Goal: Task Accomplishment & Management: Use online tool/utility

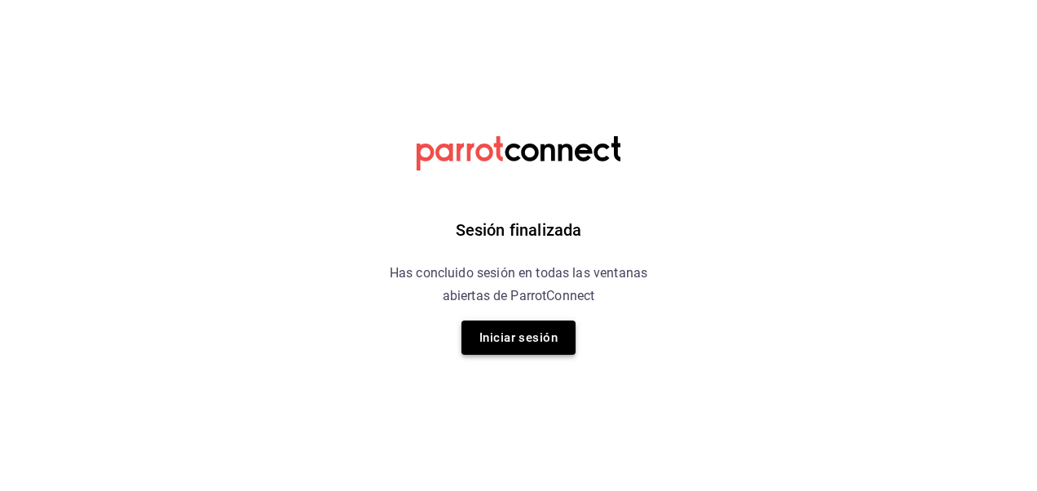
click at [517, 347] on button "Iniciar sesión" at bounding box center [518, 337] width 114 height 34
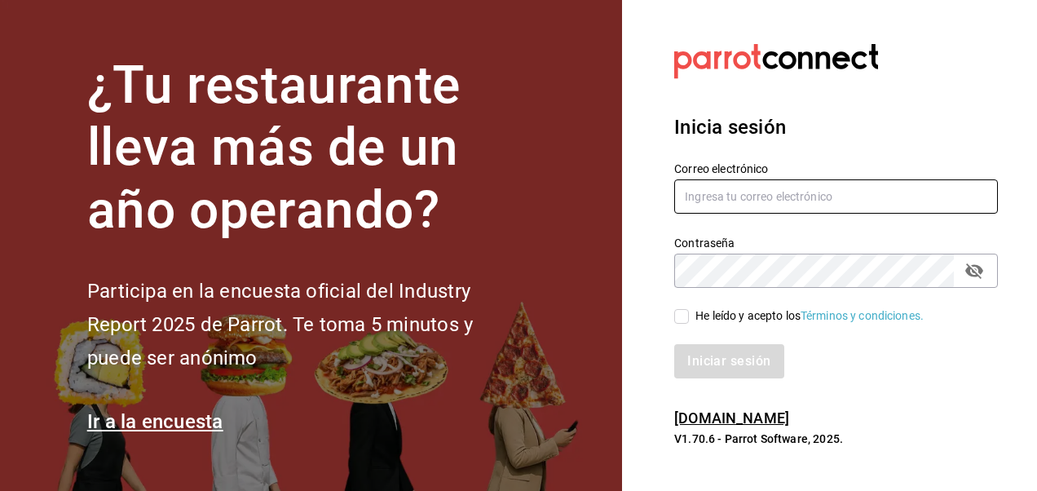
click at [714, 205] on input "text" at bounding box center [836, 196] width 324 height 34
type input "bramosal@outlook.com"
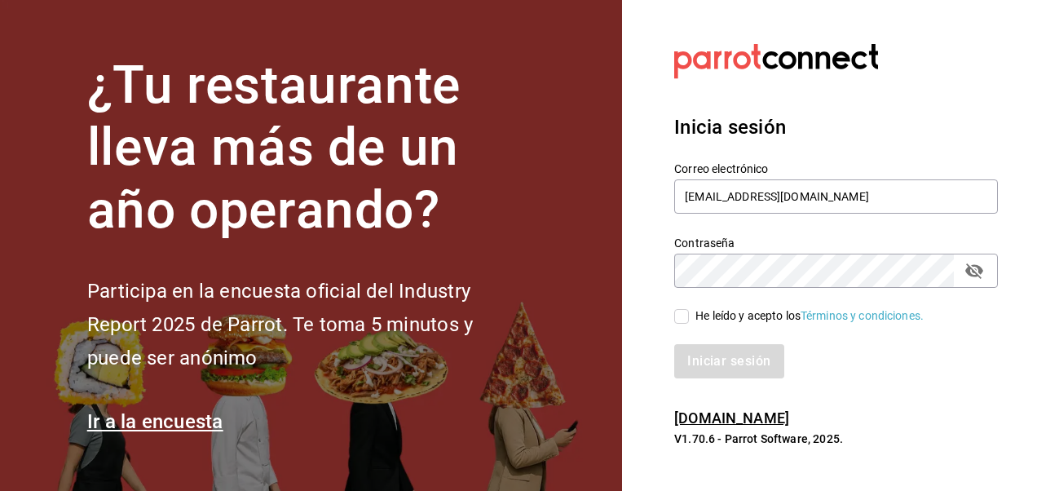
click at [683, 318] on input "He leído y acepto los Términos y condiciones." at bounding box center [681, 316] width 15 height 15
checkbox input "true"
click at [973, 269] on icon "passwordField" at bounding box center [974, 271] width 20 height 20
click at [973, 269] on icon "passwordField" at bounding box center [974, 270] width 18 height 12
click at [723, 356] on button "Iniciar sesión" at bounding box center [729, 361] width 111 height 34
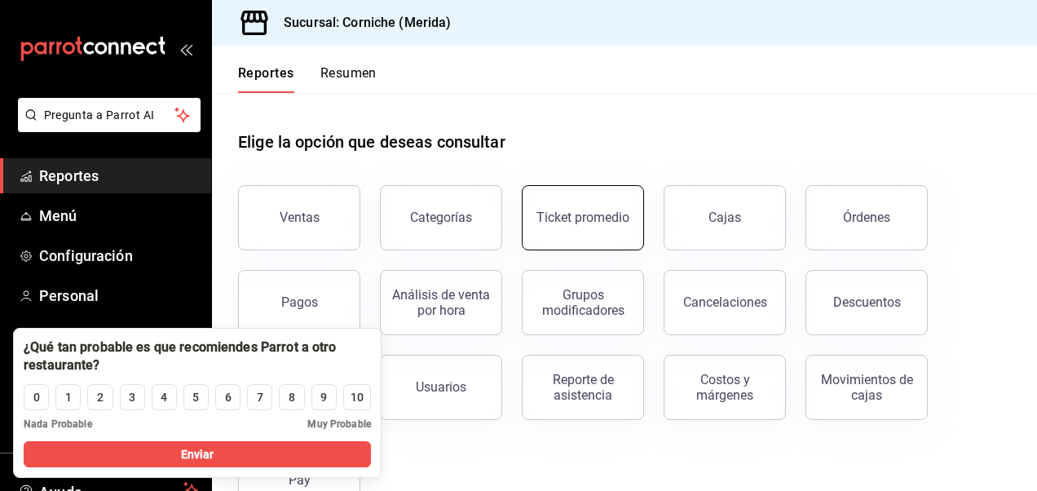
scroll to position [39, 0]
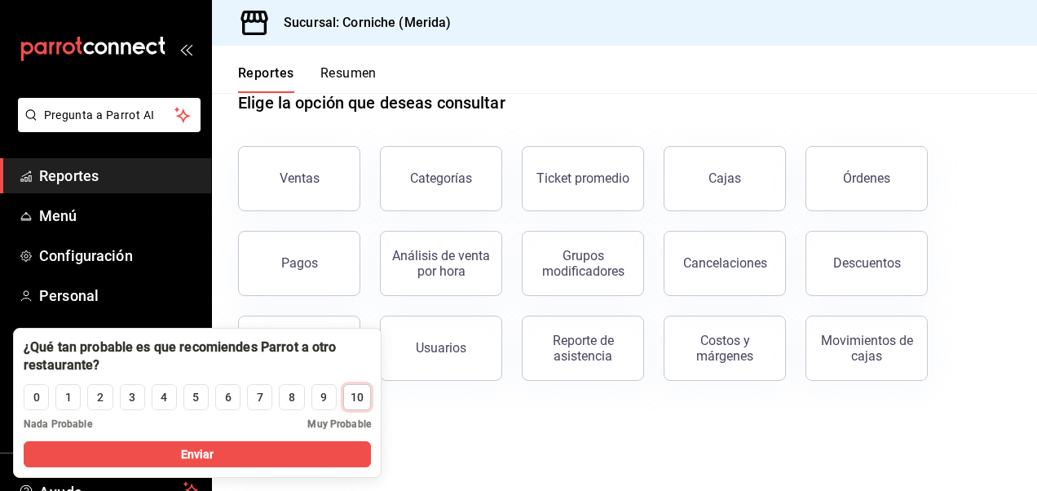
click at [358, 395] on div "10" at bounding box center [357, 397] width 13 height 17
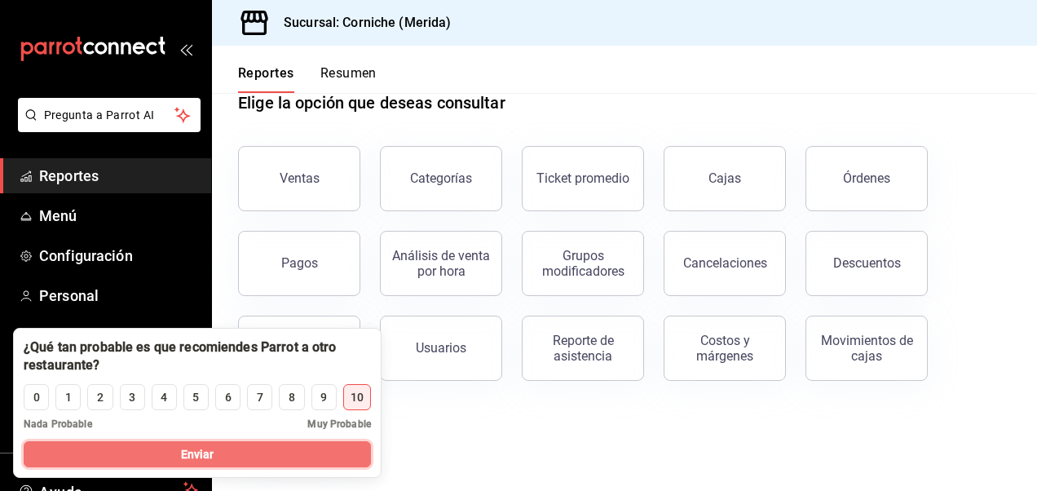
click at [262, 460] on button "Enviar" at bounding box center [197, 454] width 347 height 26
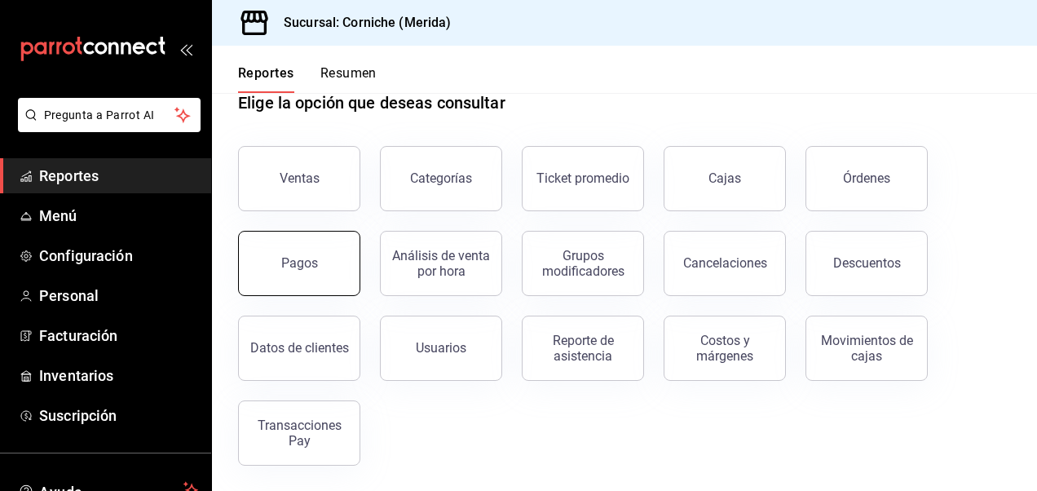
click at [308, 258] on div "Pagos" at bounding box center [299, 262] width 37 height 15
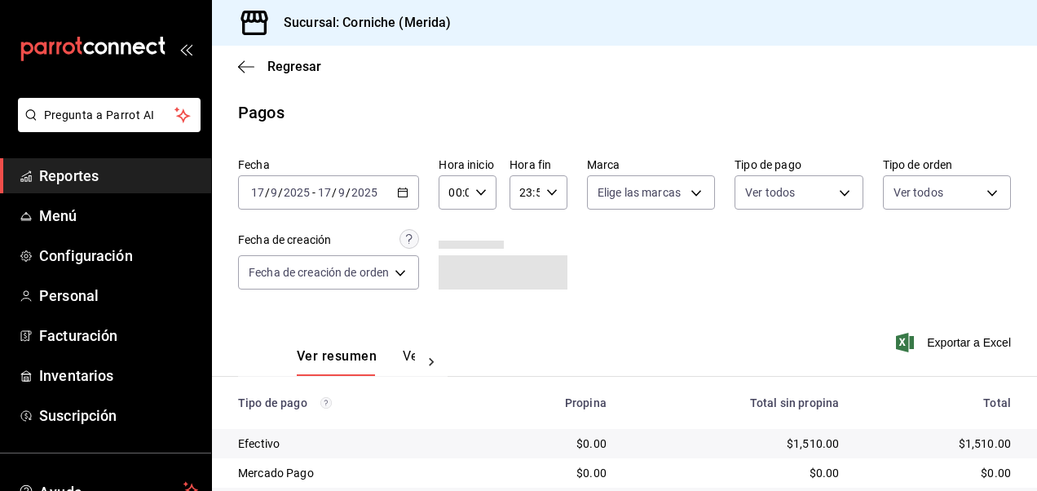
scroll to position [101, 0]
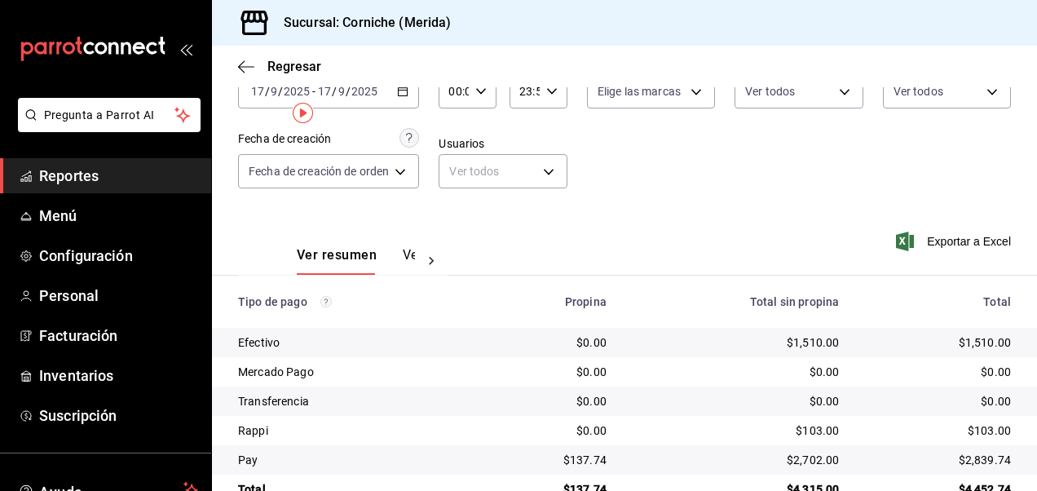
click at [399, 97] on icon "button" at bounding box center [402, 91] width 11 height 11
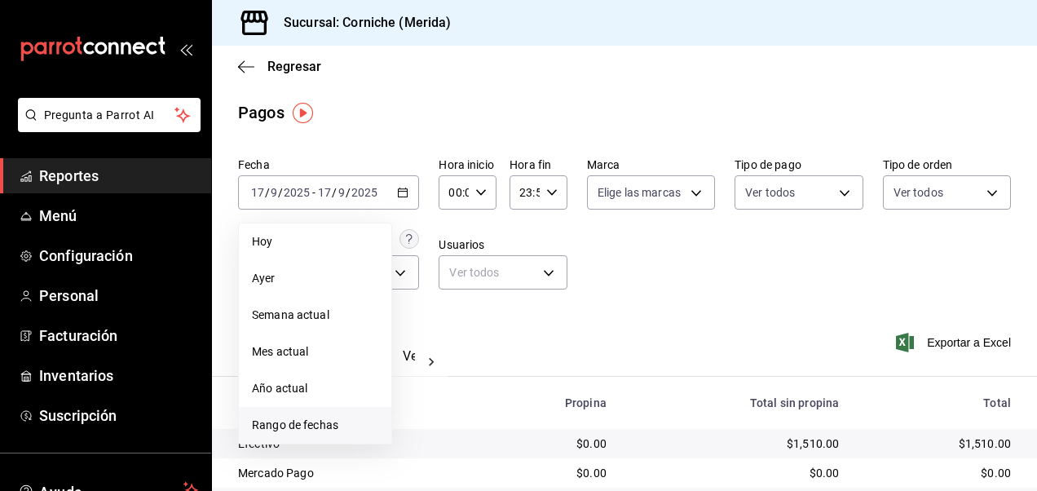
click at [313, 439] on li "Rango de fechas" at bounding box center [315, 425] width 152 height 37
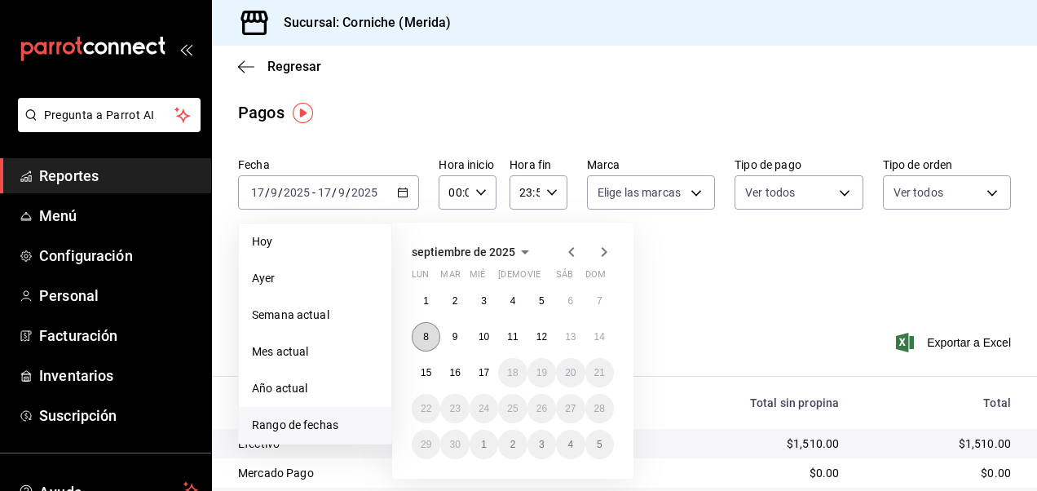
click at [425, 334] on abbr "8" at bounding box center [426, 336] width 6 height 11
click at [599, 330] on button "14" at bounding box center [599, 336] width 29 height 29
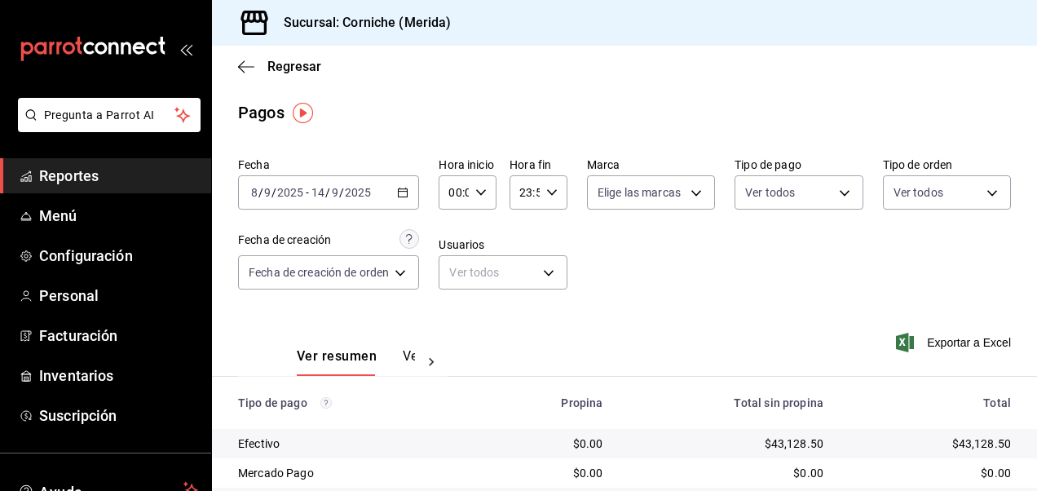
scroll to position [140, 0]
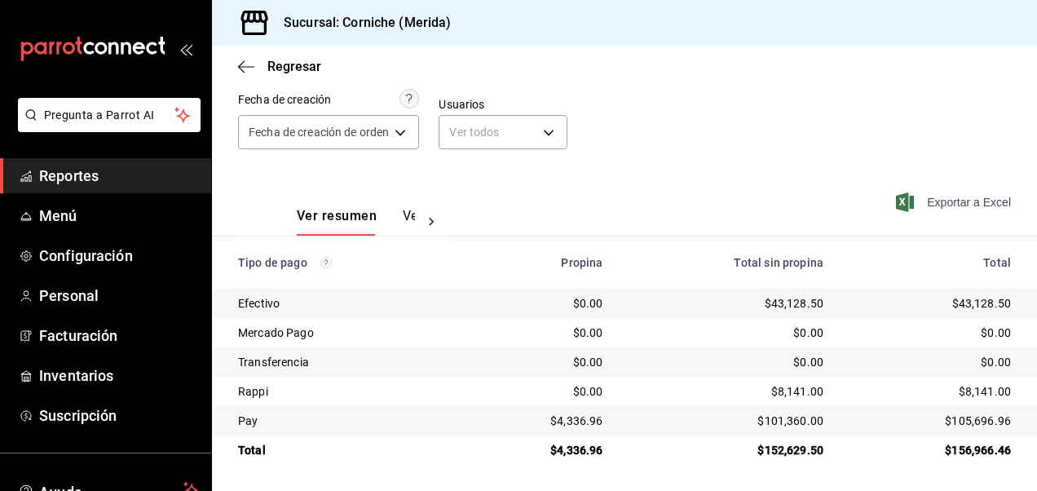
click at [965, 196] on span "Exportar a Excel" at bounding box center [955, 202] width 112 height 20
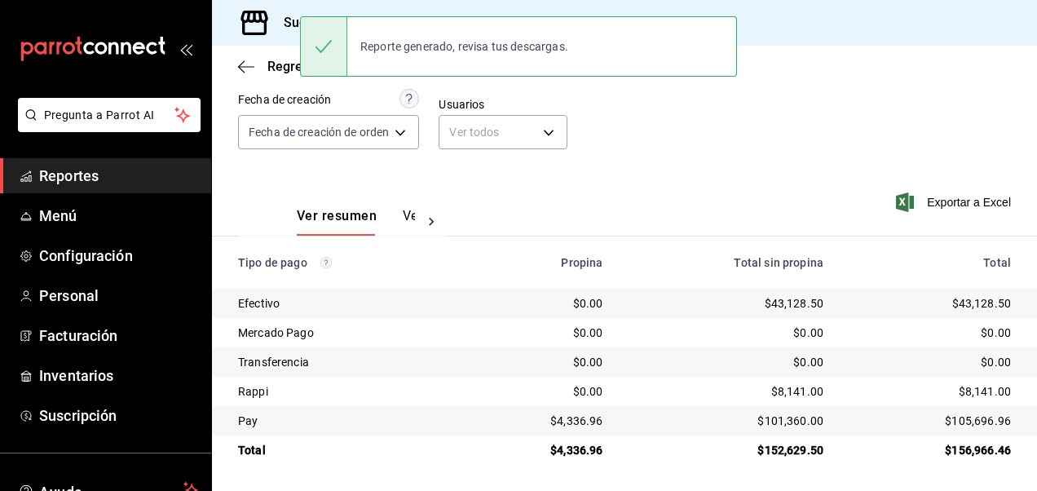
scroll to position [0, 0]
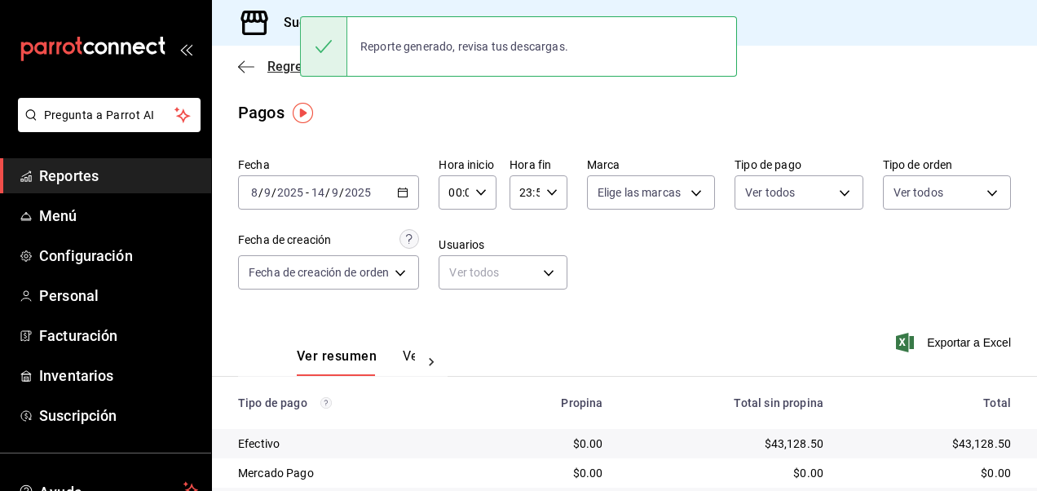
click at [240, 65] on icon "button" at bounding box center [246, 67] width 16 height 15
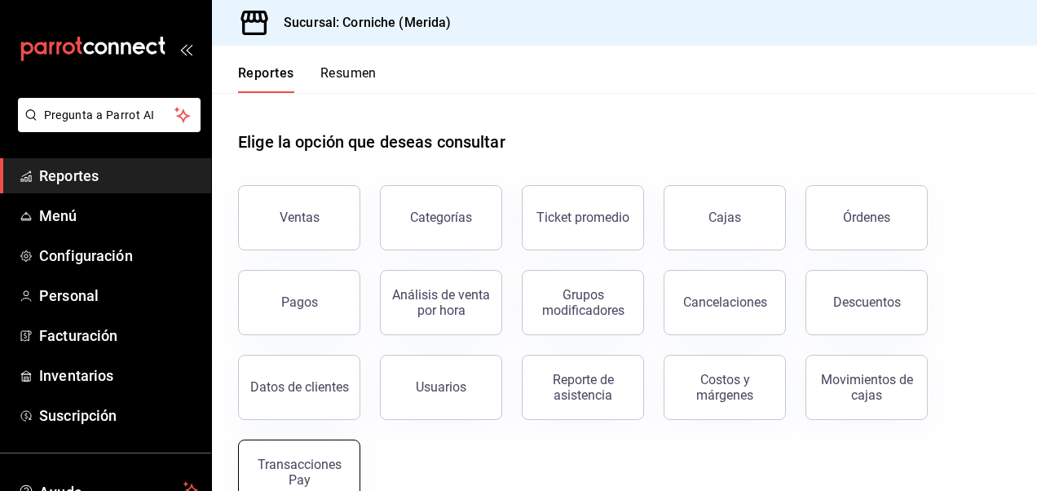
click at [346, 448] on button "Transacciones Pay" at bounding box center [299, 471] width 122 height 65
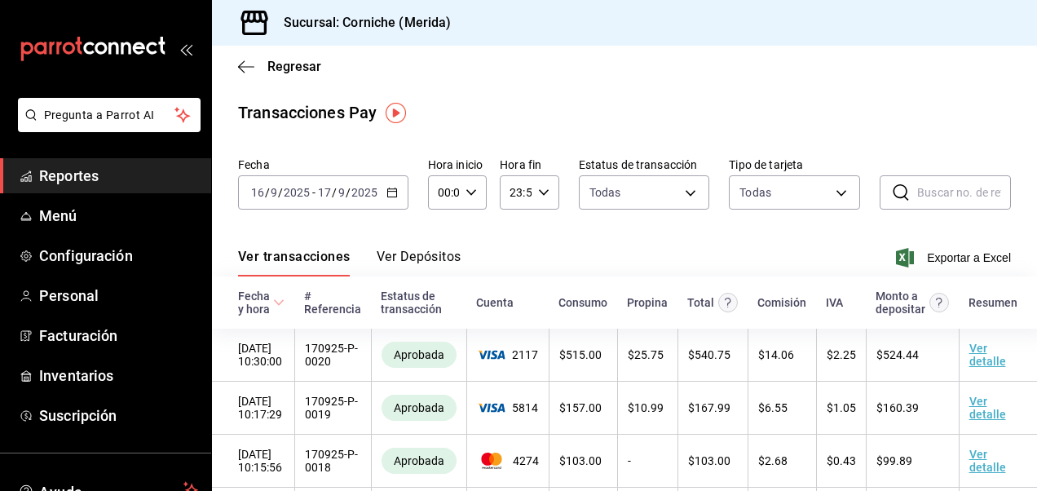
click at [398, 187] on div "[DATE] [DATE] - [DATE] [DATE]" at bounding box center [323, 192] width 170 height 34
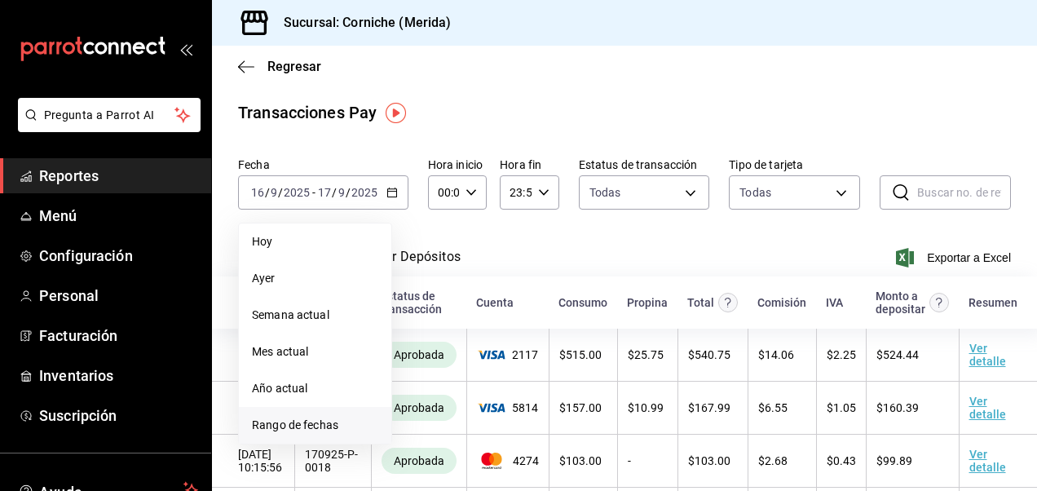
click at [329, 419] on span "Rango de fechas" at bounding box center [315, 425] width 126 height 17
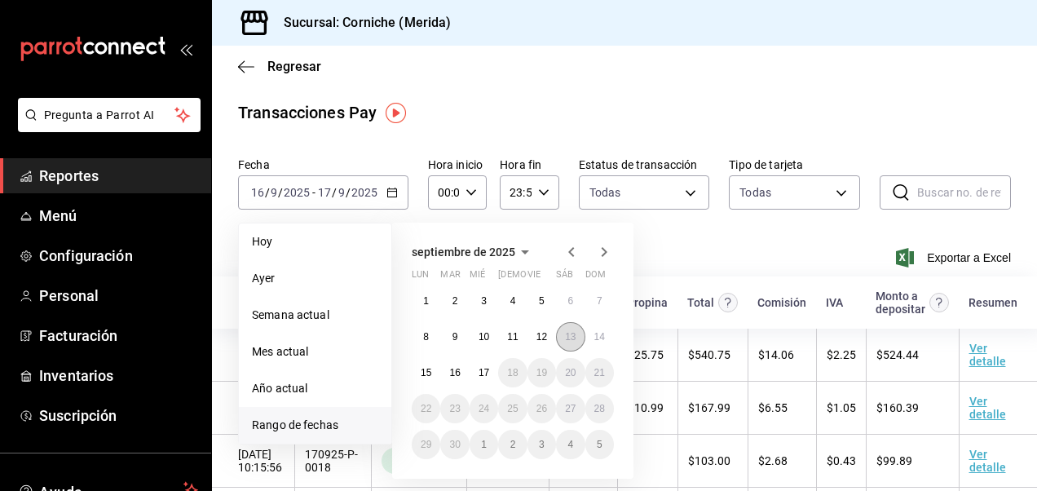
click at [573, 337] on abbr "13" at bounding box center [570, 336] width 11 height 11
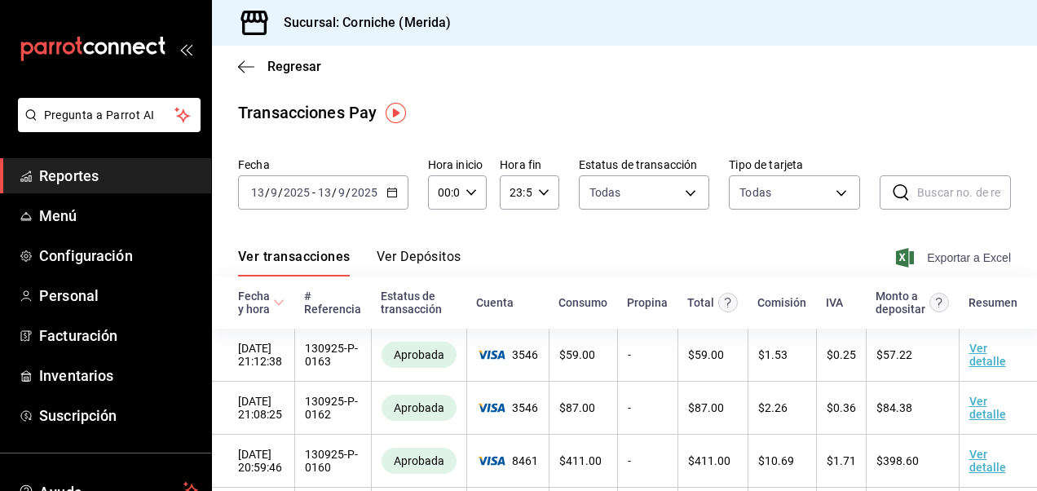
click at [957, 261] on span "Exportar a Excel" at bounding box center [955, 258] width 112 height 20
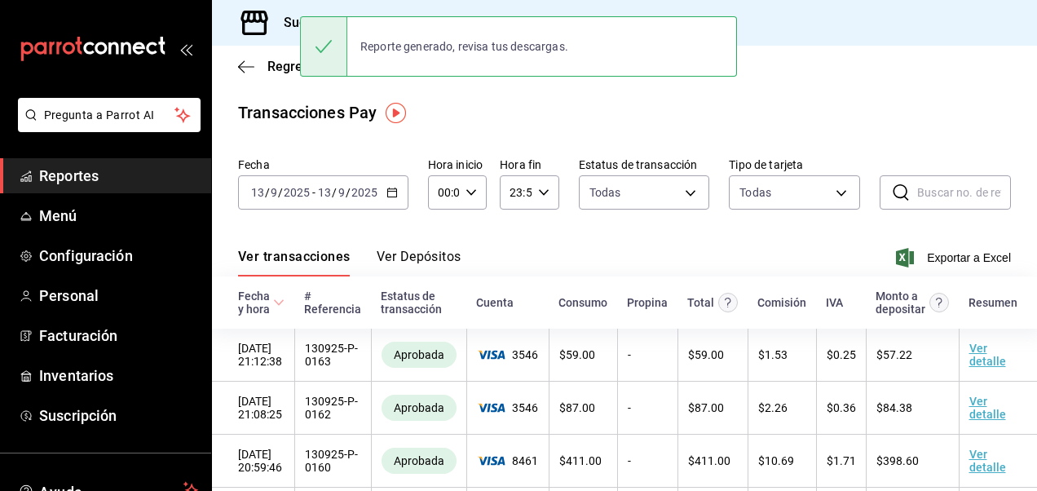
click at [387, 193] on \(Stroke\) "button" at bounding box center [392, 192] width 10 height 9
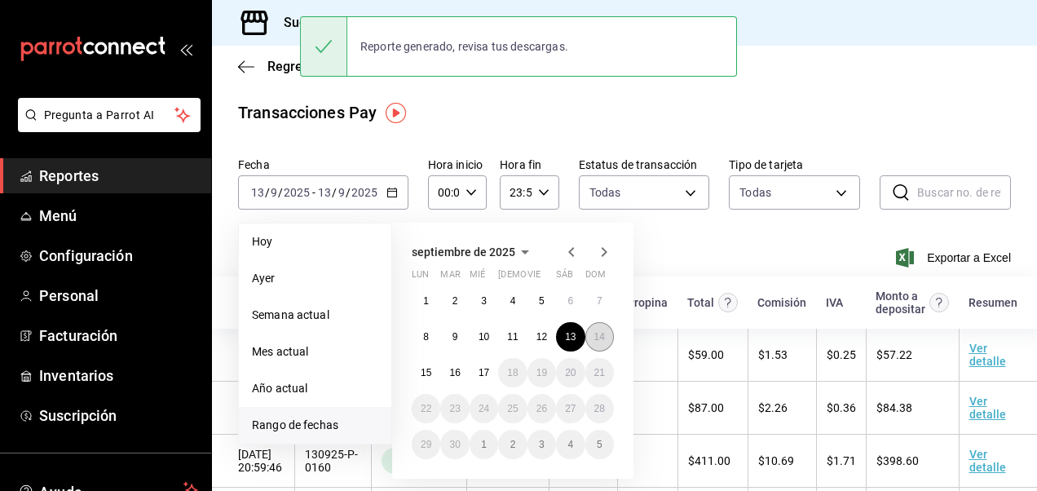
click at [605, 339] on button "14" at bounding box center [599, 336] width 29 height 29
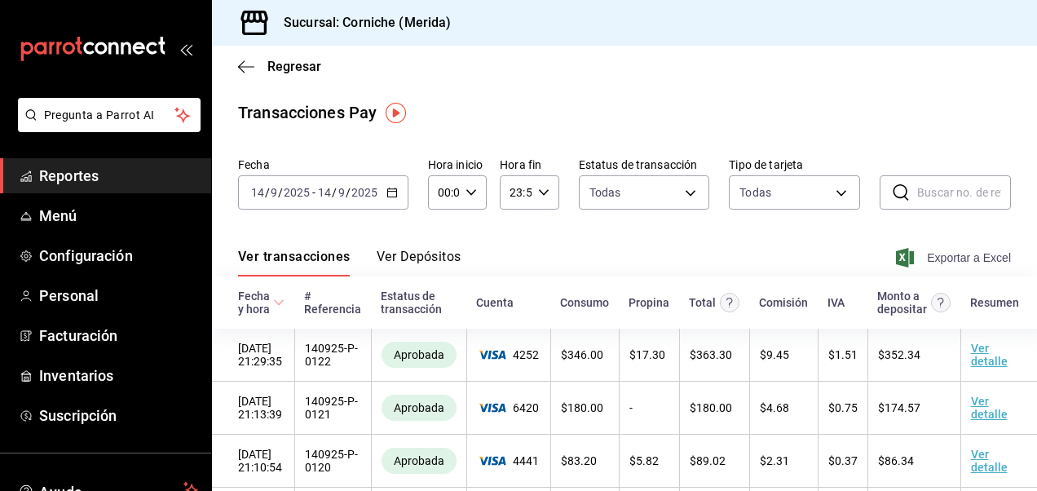
click at [977, 257] on span "Exportar a Excel" at bounding box center [955, 258] width 112 height 20
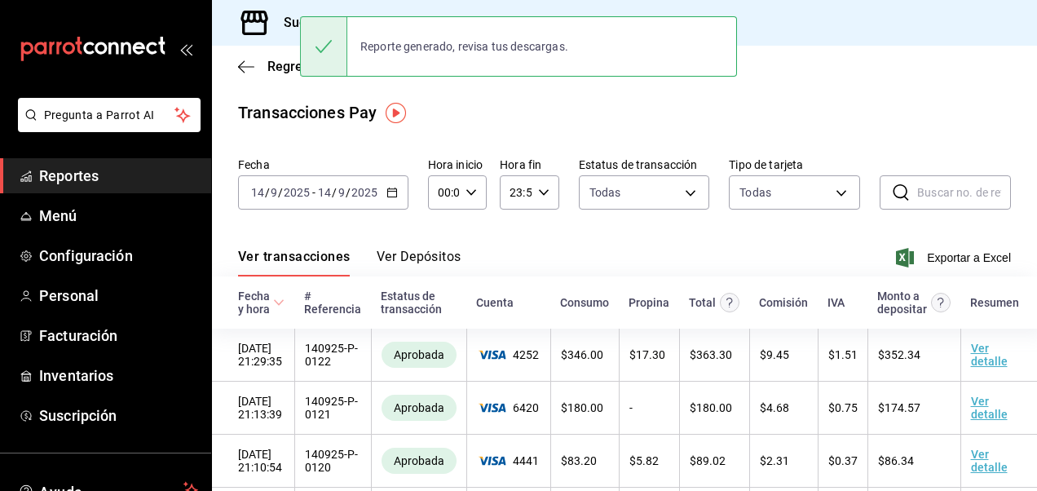
click at [384, 196] on div "[DATE] [DATE] - [DATE] [DATE]" at bounding box center [323, 192] width 170 height 34
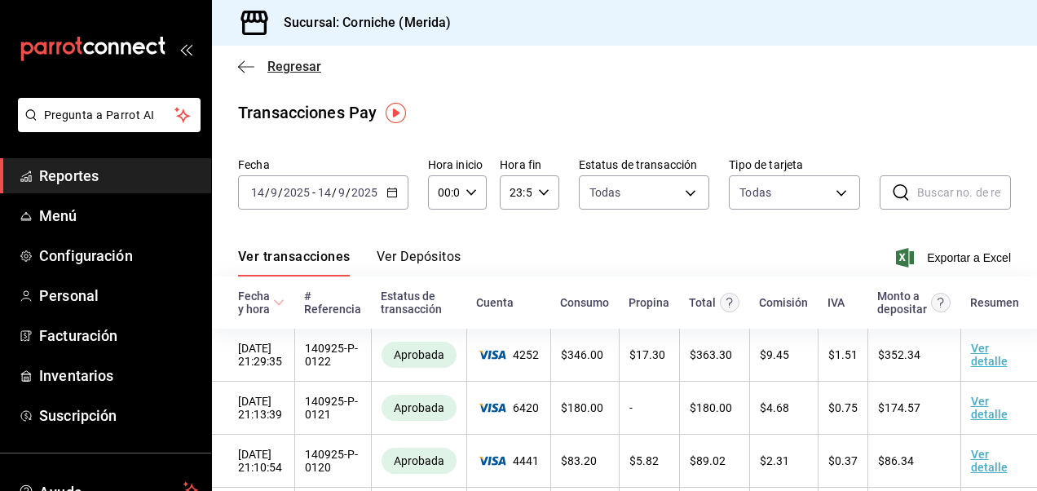
click at [238, 72] on icon "button" at bounding box center [246, 67] width 16 height 15
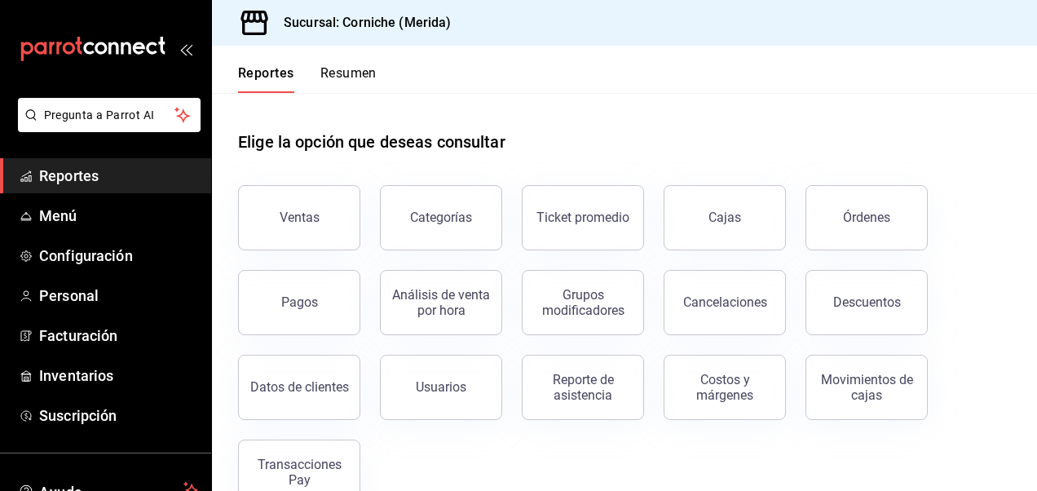
scroll to position [39, 0]
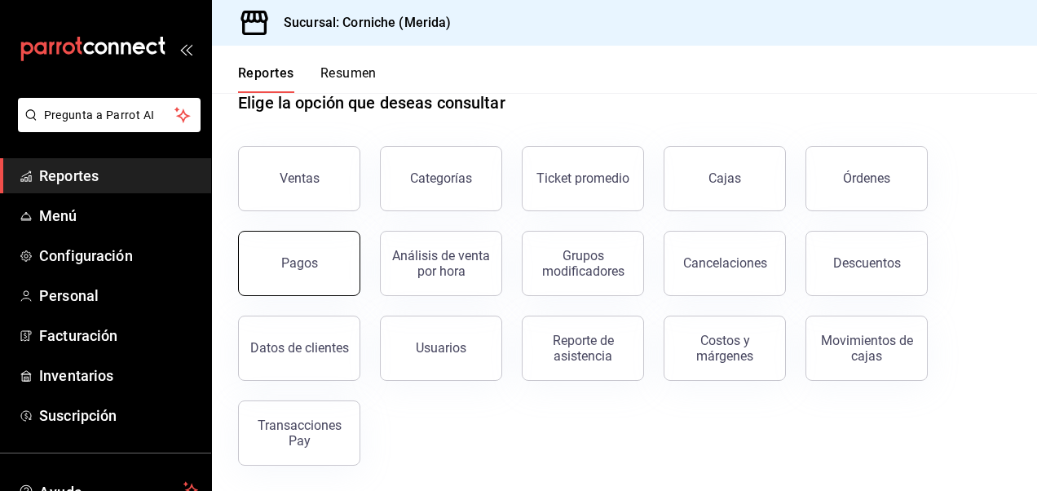
click at [336, 267] on button "Pagos" at bounding box center [299, 263] width 122 height 65
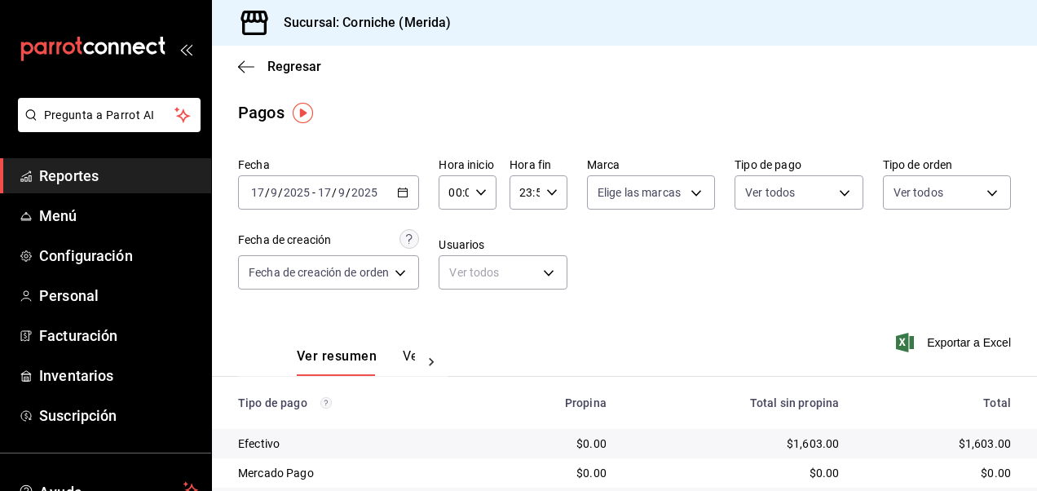
click at [411, 192] on div "[DATE] [DATE] - [DATE] [DATE]" at bounding box center [328, 192] width 181 height 34
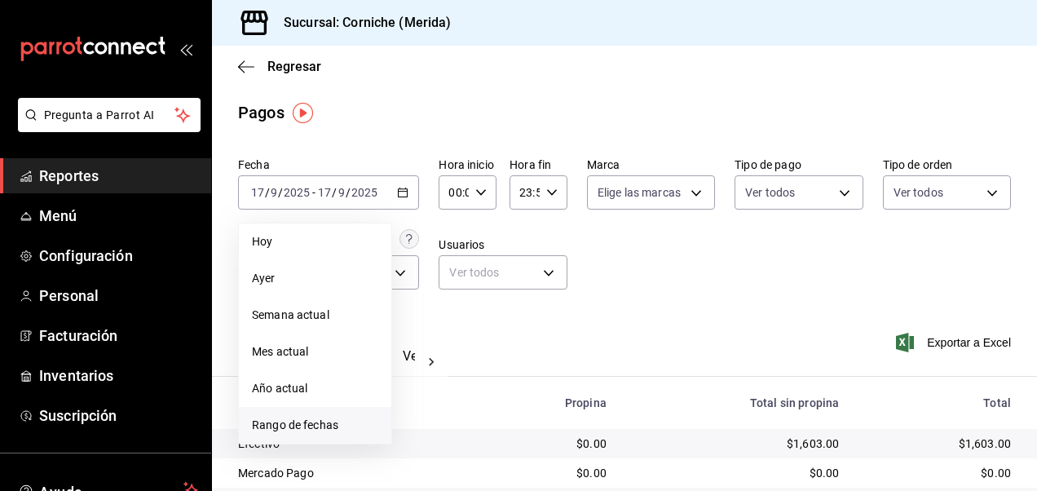
click at [328, 422] on span "Rango de fechas" at bounding box center [315, 425] width 126 height 17
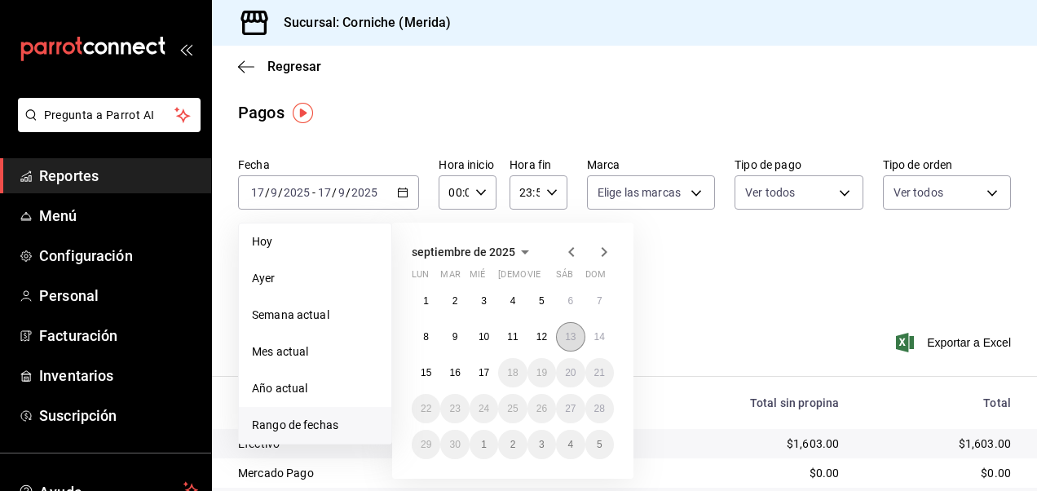
click at [571, 336] on abbr "13" at bounding box center [570, 336] width 11 height 11
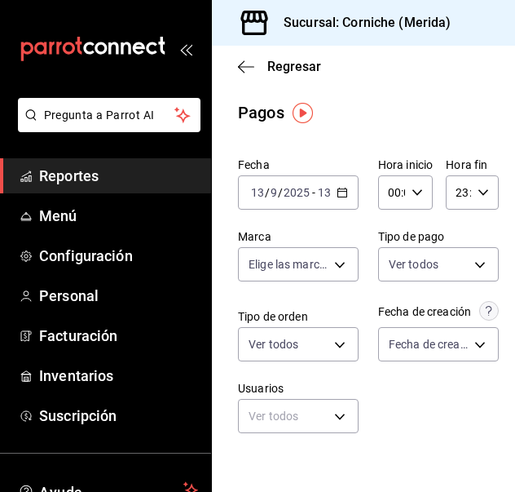
click at [344, 192] on div "[DATE] [DATE] - [DATE] [DATE]" at bounding box center [298, 192] width 121 height 34
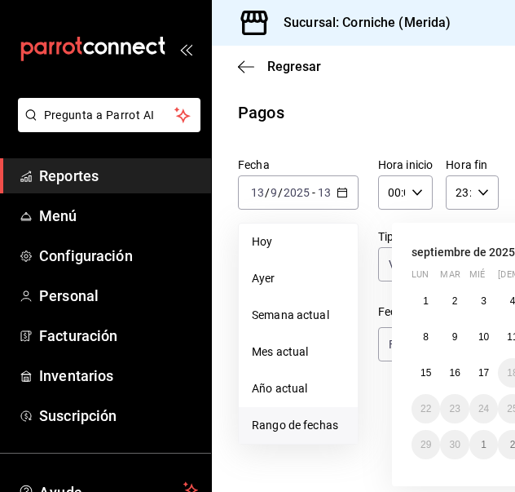
scroll to position [0, 147]
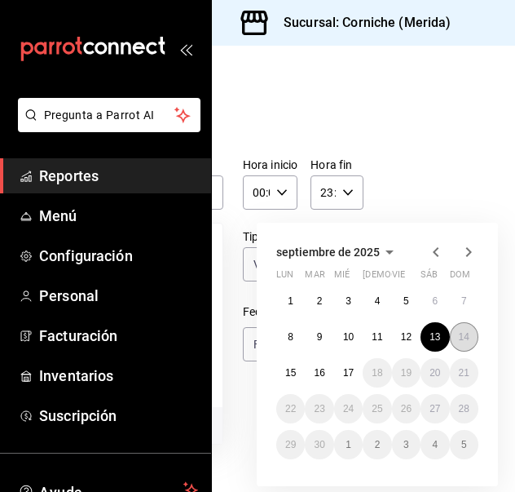
click at [459, 338] on abbr "14" at bounding box center [464, 336] width 11 height 11
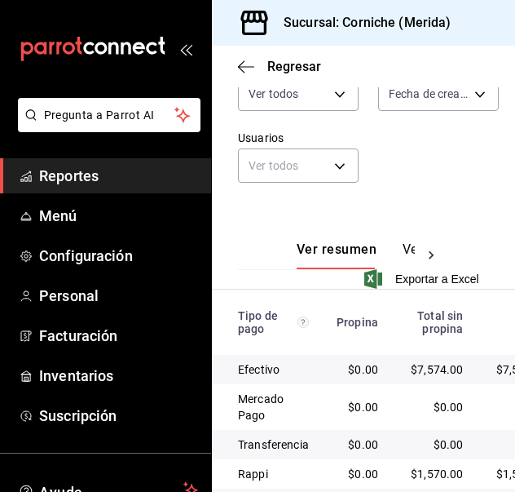
scroll to position [345, 0]
